Goal: Information Seeking & Learning: Learn about a topic

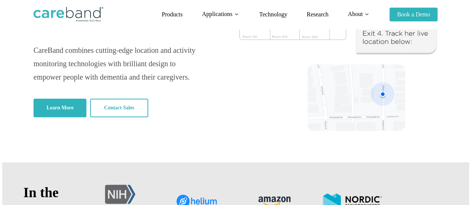
scroll to position [128, 0]
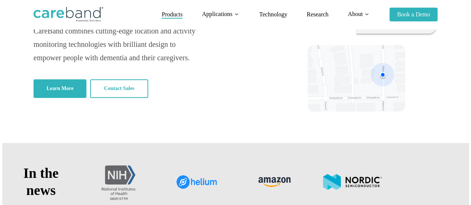
click at [173, 15] on span "Products" at bounding box center [172, 14] width 21 height 6
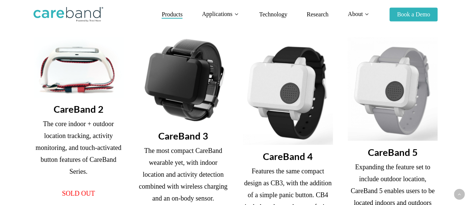
scroll to position [236, 0]
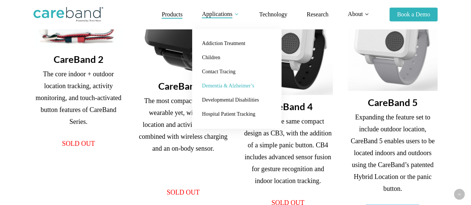
click at [228, 82] on link "Dementia & Alzheimer’s" at bounding box center [236, 86] width 74 height 14
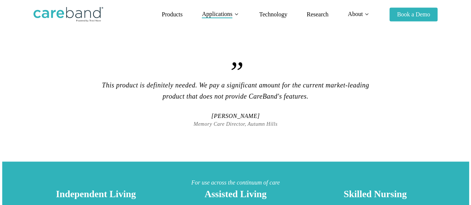
scroll to position [166, 0]
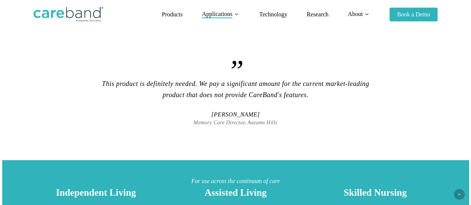
click at [228, 111] on span "Amanda" at bounding box center [236, 115] width 84 height 8
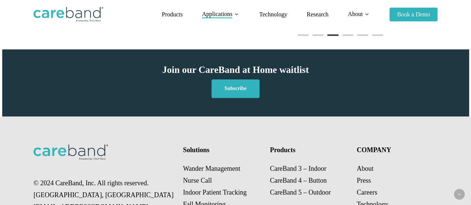
scroll to position [640, 0]
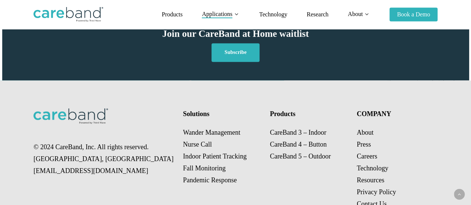
click at [275, 18] on li "Technology" at bounding box center [272, 14] width 47 height 29
click at [271, 16] on span "Technology" at bounding box center [273, 14] width 28 height 6
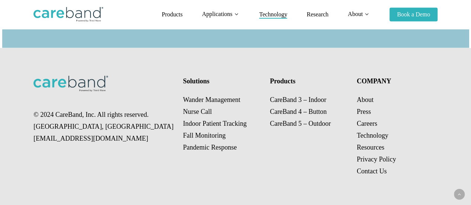
scroll to position [927, 0]
click at [166, 14] on span "Products" at bounding box center [172, 14] width 21 height 6
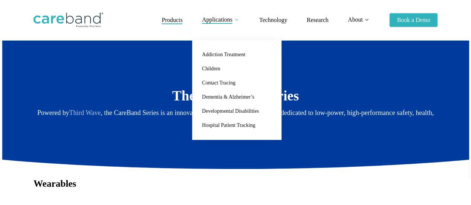
click at [130, 121] on p "Powered by Third Wave , the CareBand Series is an innovative and unique set of …" at bounding box center [235, 119] width 404 height 24
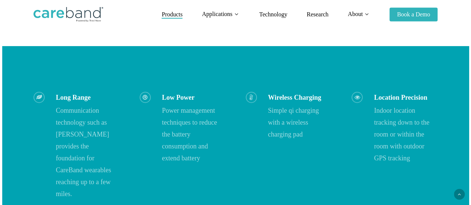
scroll to position [986, 0]
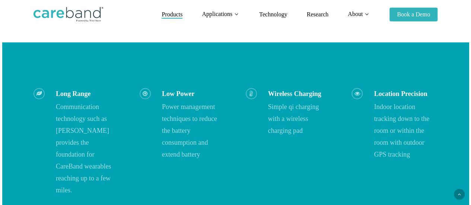
click at [95, 15] on img at bounding box center [68, 14] width 70 height 15
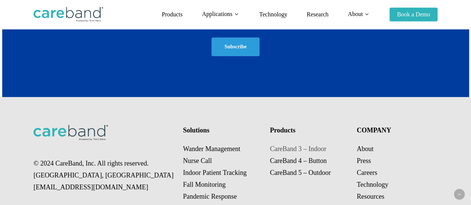
scroll to position [1196, 0]
